Goal: Information Seeking & Learning: Learn about a topic

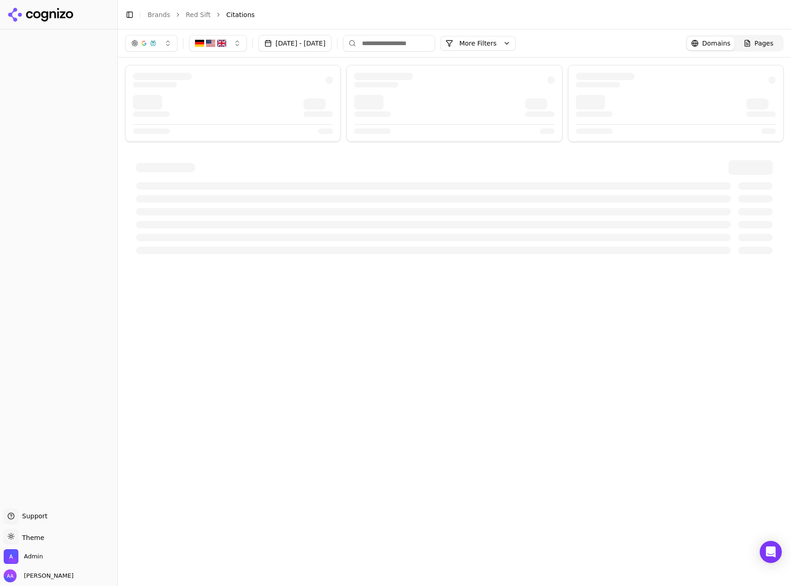
drag, startPoint x: 333, startPoint y: 41, endPoint x: 331, endPoint y: 50, distance: 9.4
click at [332, 40] on button "[DATE] - [DATE]" at bounding box center [295, 43] width 73 height 17
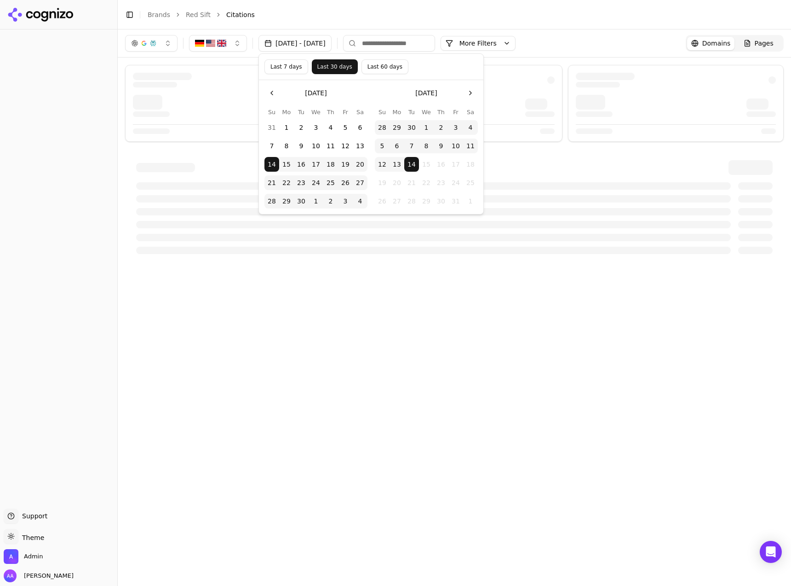
click at [283, 72] on button "Last 7 days" at bounding box center [287, 66] width 44 height 15
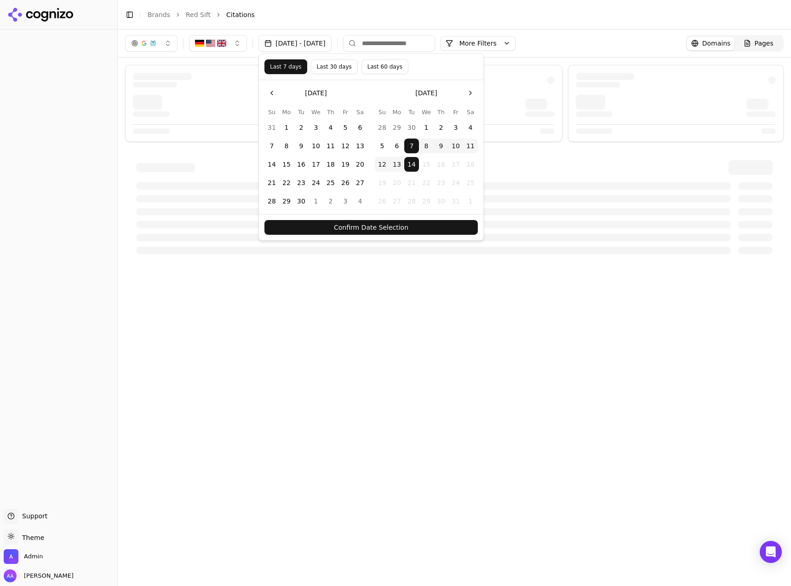
click at [368, 226] on button "Confirm Date Selection" at bounding box center [372, 227] width 214 height 15
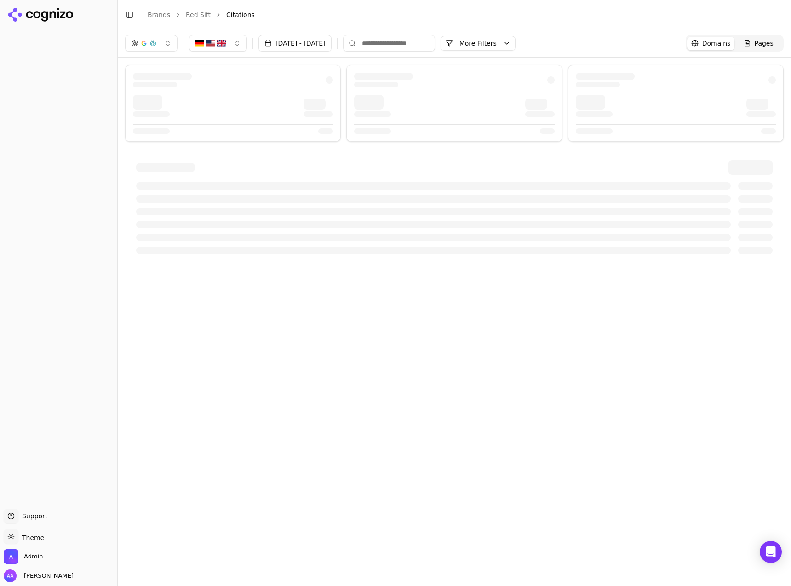
drag, startPoint x: 156, startPoint y: 15, endPoint x: 162, endPoint y: 12, distance: 6.6
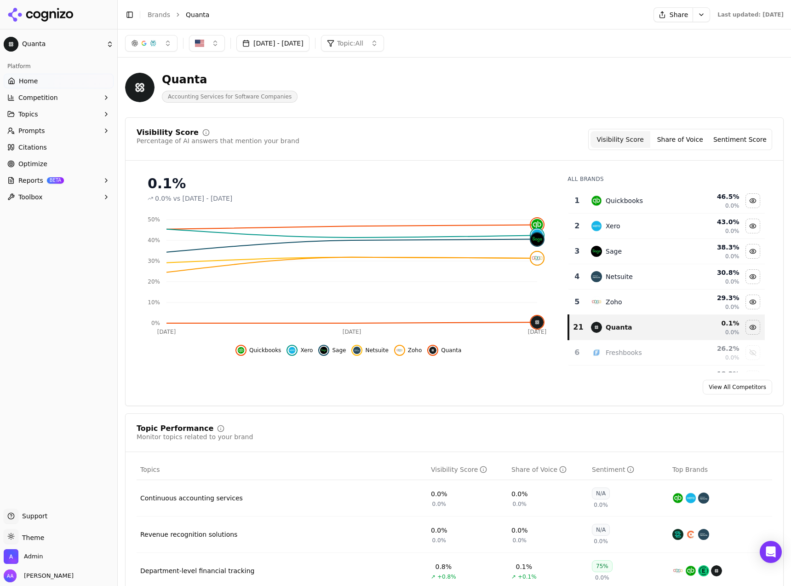
click at [536, 110] on header "Quanta Accounting Services for Software Companies" at bounding box center [454, 91] width 659 height 52
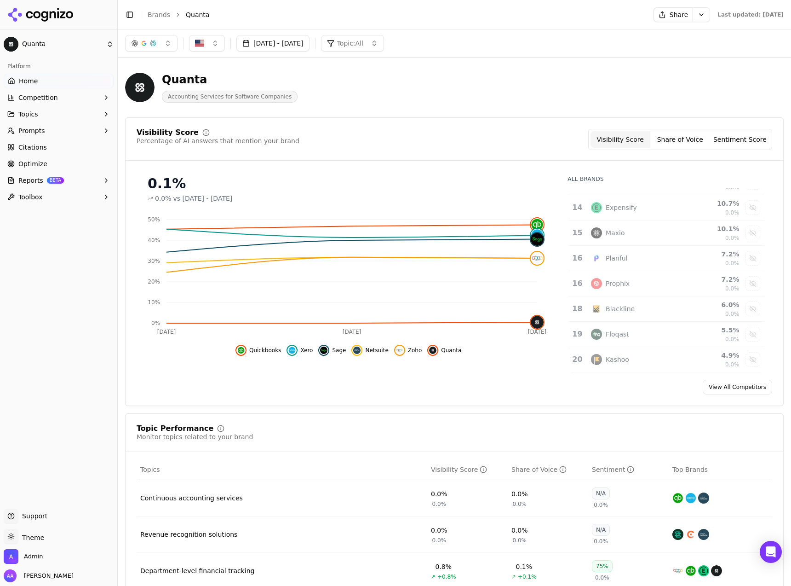
click at [63, 99] on button "Competition" at bounding box center [59, 97] width 110 height 15
click at [61, 139] on span "Explore" at bounding box center [59, 141] width 80 height 9
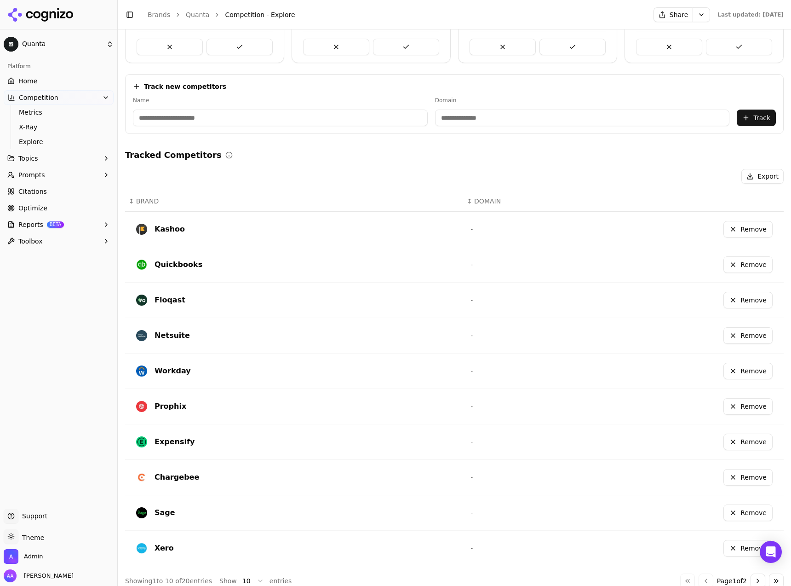
scroll to position [92, 0]
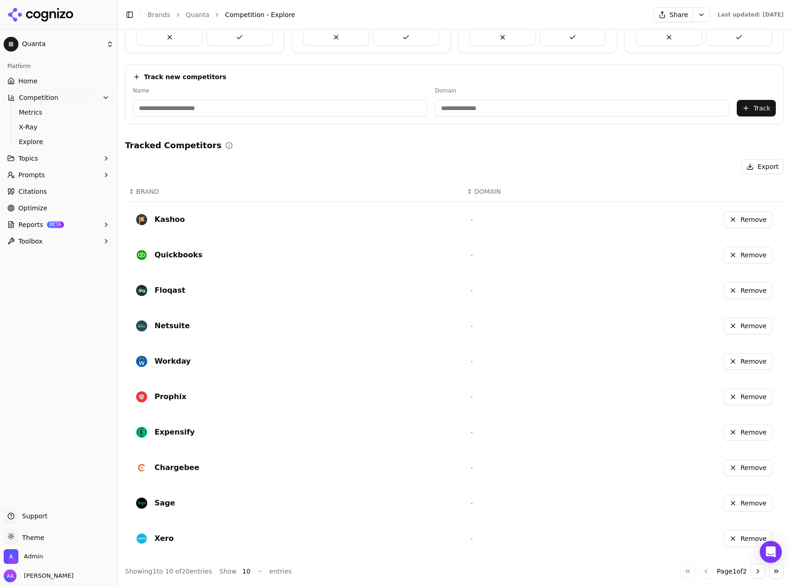
click at [751, 569] on button "Go to next page" at bounding box center [758, 571] width 15 height 15
click at [699, 574] on button "Go to previous page" at bounding box center [706, 571] width 15 height 15
click at [79, 81] on link "Home" at bounding box center [59, 81] width 110 height 15
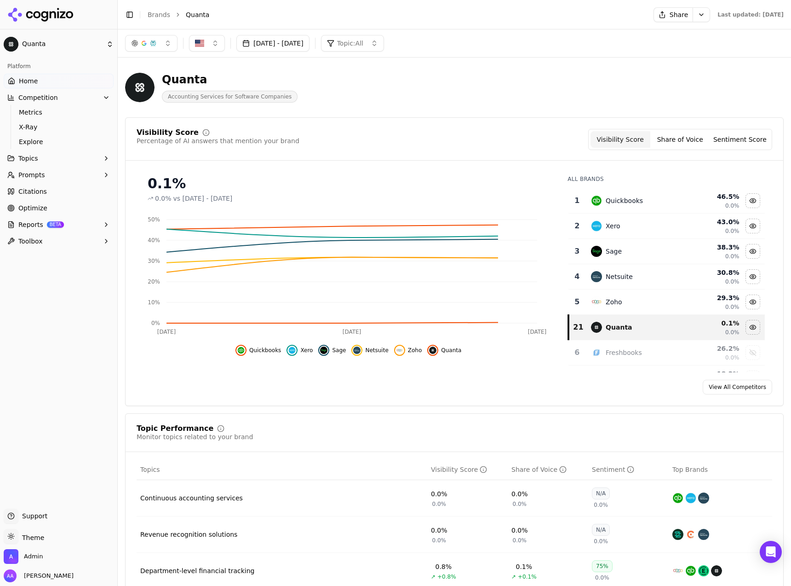
click at [521, 57] on div "Sep 14, 2025 - Oct 14, 2025 Topic: All" at bounding box center [455, 43] width 674 height 28
drag, startPoint x: 501, startPoint y: 77, endPoint x: 491, endPoint y: 84, distance: 11.9
click at [501, 77] on div "Quanta Accounting Services for Software Companies" at bounding box center [331, 87] width 412 height 30
